Goal: Task Accomplishment & Management: Manage account settings

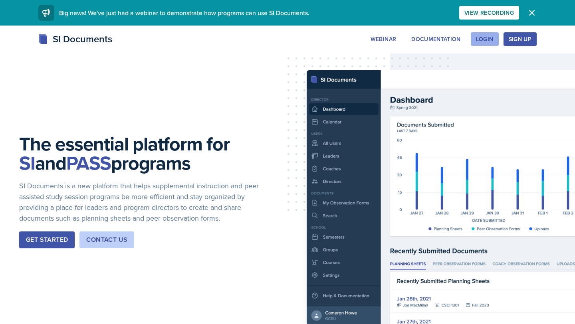
click at [477, 34] on button "Login" at bounding box center [485, 39] width 28 height 14
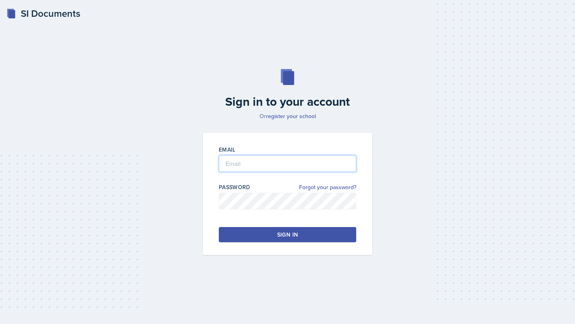
click at [257, 163] on input "email" at bounding box center [287, 163] width 137 height 17
type input "[EMAIL_ADDRESS][DOMAIN_NAME]"
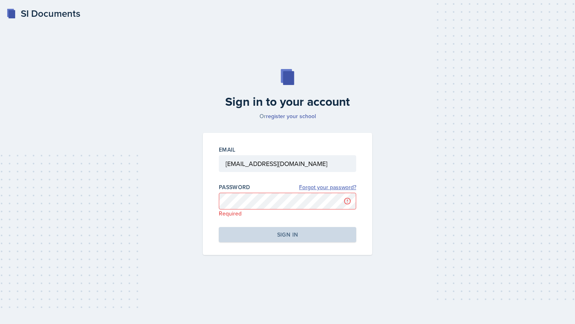
click at [329, 189] on link "Forgot your password?" at bounding box center [327, 187] width 57 height 8
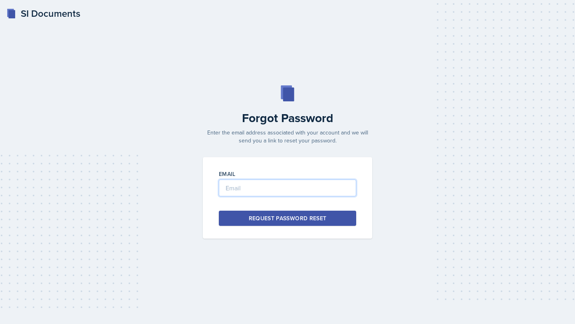
click at [329, 189] on input "email" at bounding box center [287, 188] width 137 height 17
type input "[EMAIL_ADDRESS][DOMAIN_NAME]"
click at [327, 219] on button "Request Password Reset" at bounding box center [287, 218] width 137 height 15
